Goal: Information Seeking & Learning: Learn about a topic

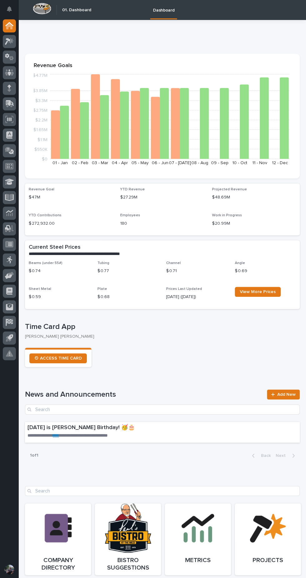
click at [12, 197] on icon at bounding box center [9, 197] width 7 height 6
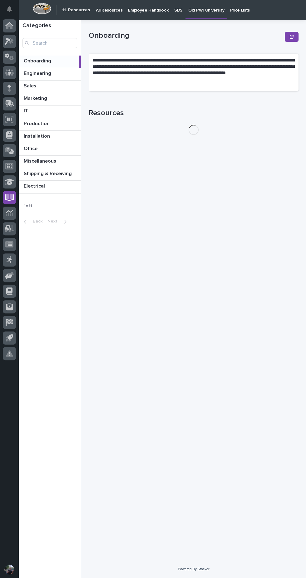
click at [54, 186] on p at bounding box center [51, 186] width 55 height 6
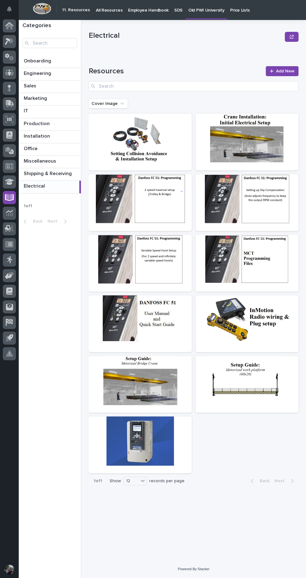
click at [166, 327] on div at bounding box center [140, 319] width 103 height 49
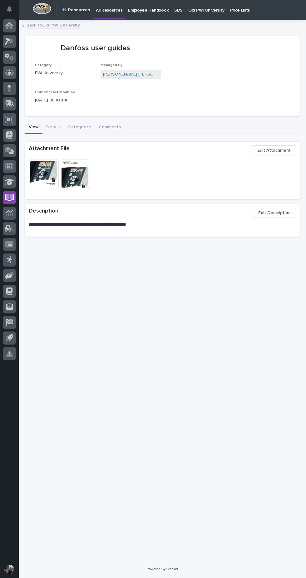
click at [76, 177] on img at bounding box center [75, 174] width 30 height 30
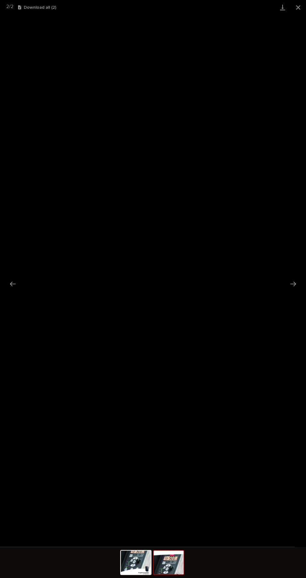
click at [124, 561] on img at bounding box center [136, 563] width 30 height 24
